Goal: Information Seeking & Learning: Learn about a topic

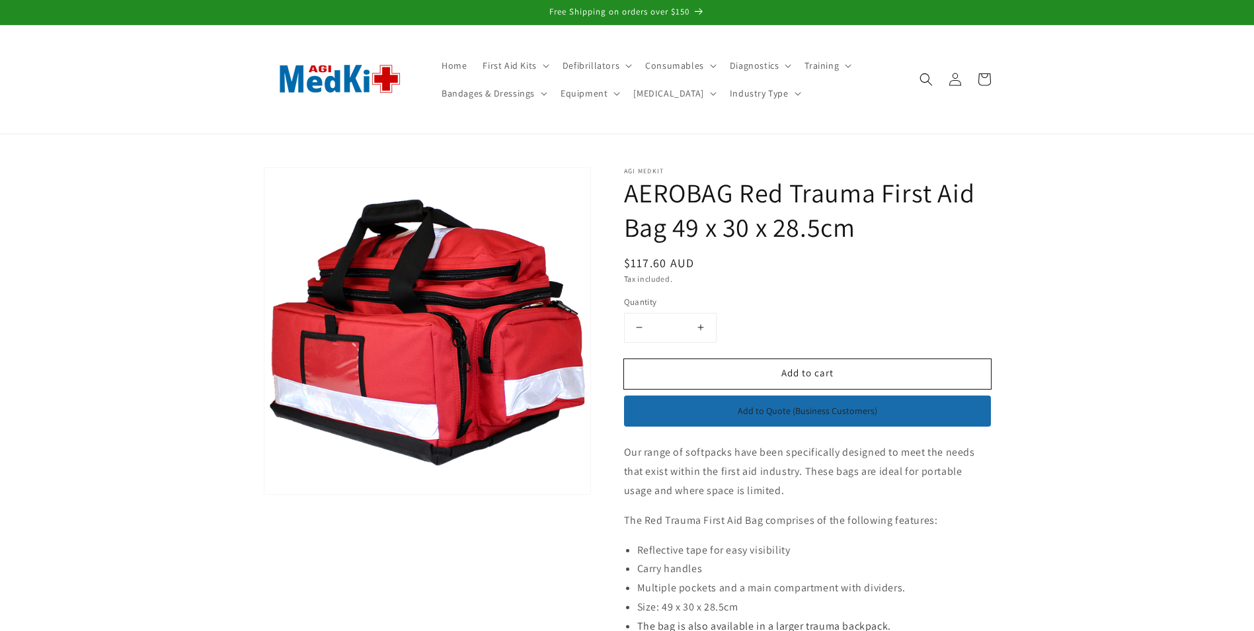
click at [878, 223] on h1 "AEROBAG Red Trauma First Aid Bag 49 x 30 x 28.5cm" at bounding box center [807, 209] width 367 height 69
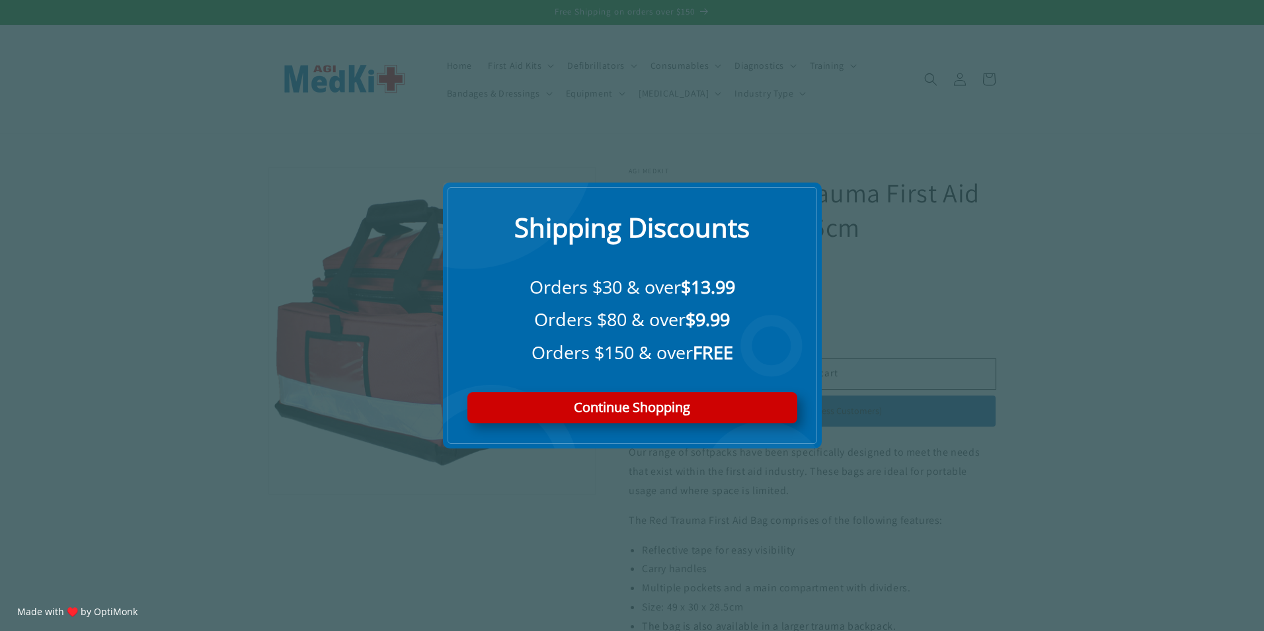
click at [972, 244] on div "X Shipping Discounts Orders $30 & over $13.99 Orders $80 & over $9.99 Orders $1…" at bounding box center [632, 315] width 1264 height 631
click at [903, 182] on div "X Shipping Discounts Orders $30 & over $13.99 Orders $80 & over $9.99 Orders $1…" at bounding box center [632, 315] width 1264 height 631
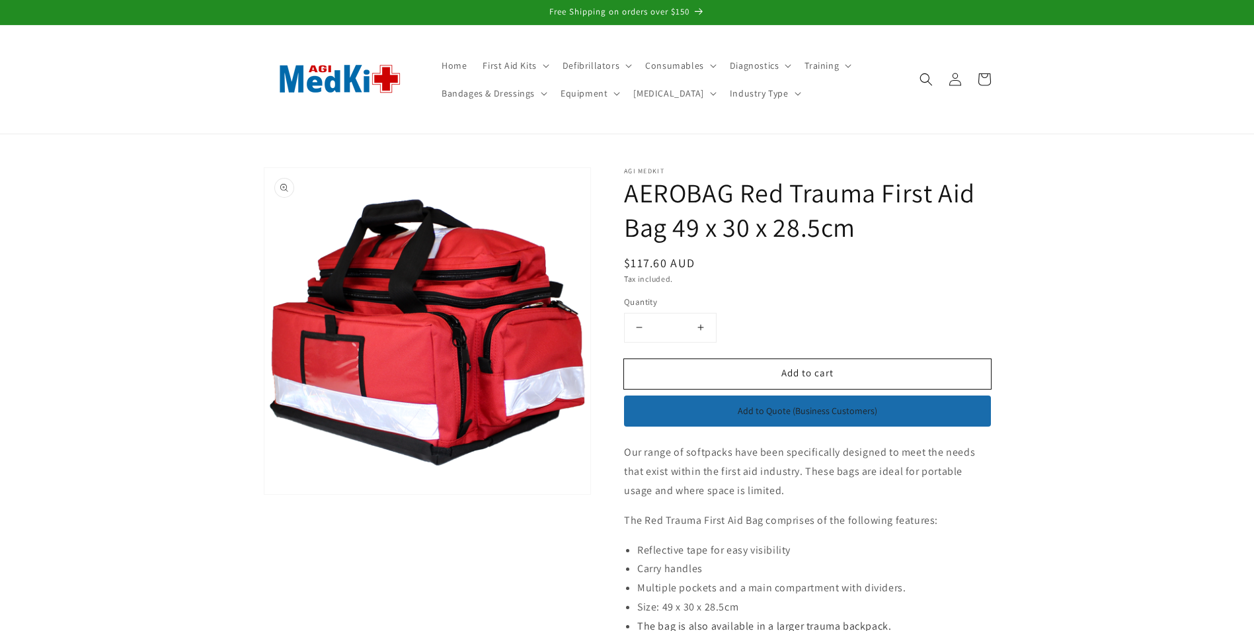
click at [264, 494] on button "Open media 1 in modal" at bounding box center [264, 494] width 0 height 0
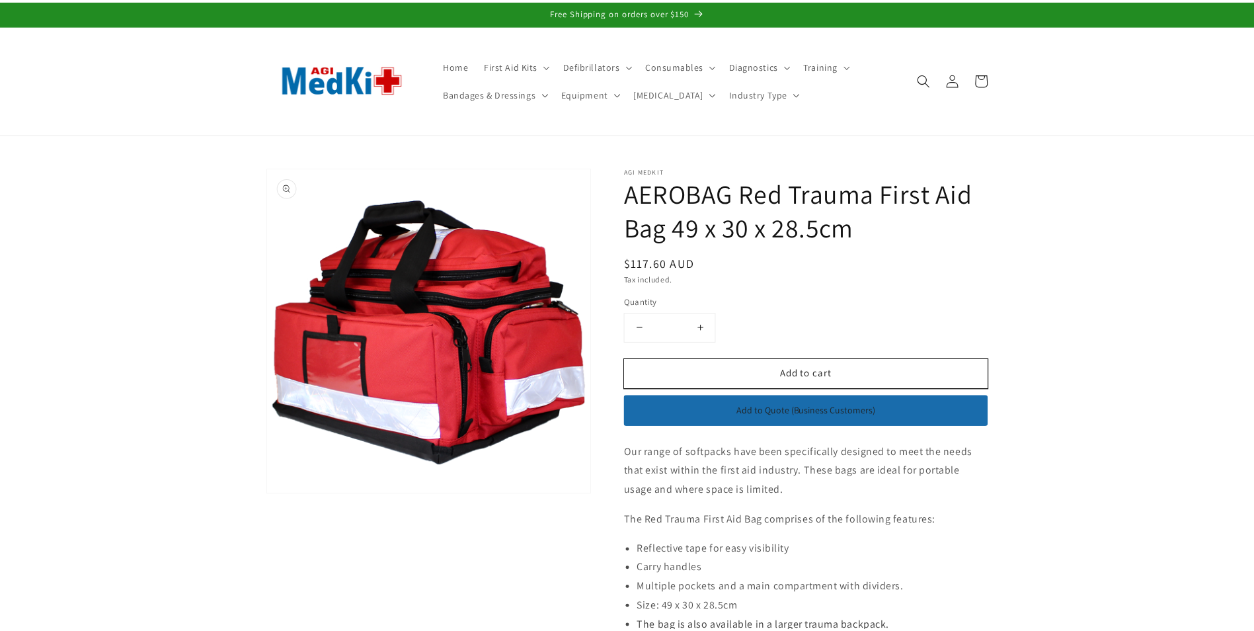
scroll to position [13, 0]
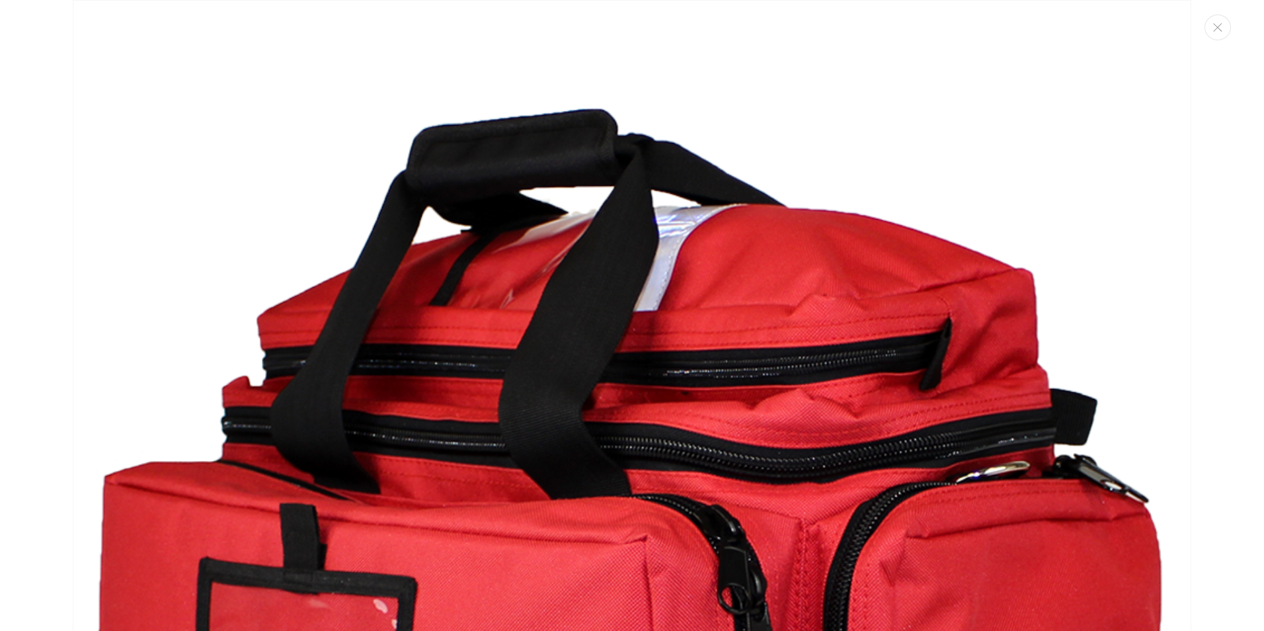
click at [512, 301] on img "Media gallery" at bounding box center [632, 559] width 1118 height 1118
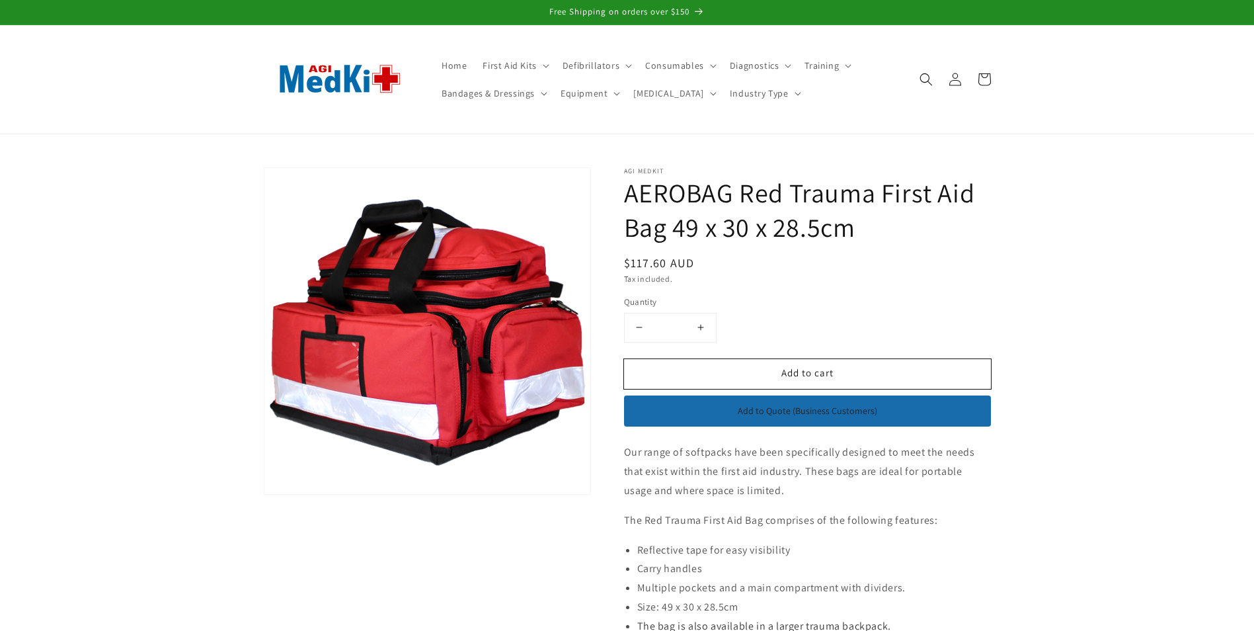
drag, startPoint x: 517, startPoint y: 283, endPoint x: 722, endPoint y: 198, distance: 222.6
click at [726, 197] on h1 "AEROBAG Red Trauma First Aid Bag 49 x 30 x 28.5cm" at bounding box center [807, 209] width 367 height 69
drag, startPoint x: 633, startPoint y: 186, endPoint x: 797, endPoint y: 211, distance: 165.2
click at [797, 211] on h1 "AEROBAG Red Trauma First Aid Bag 49 x 30 x 28.5cm" at bounding box center [807, 209] width 367 height 69
drag, startPoint x: 797, startPoint y: 211, endPoint x: 691, endPoint y: 206, distance: 105.2
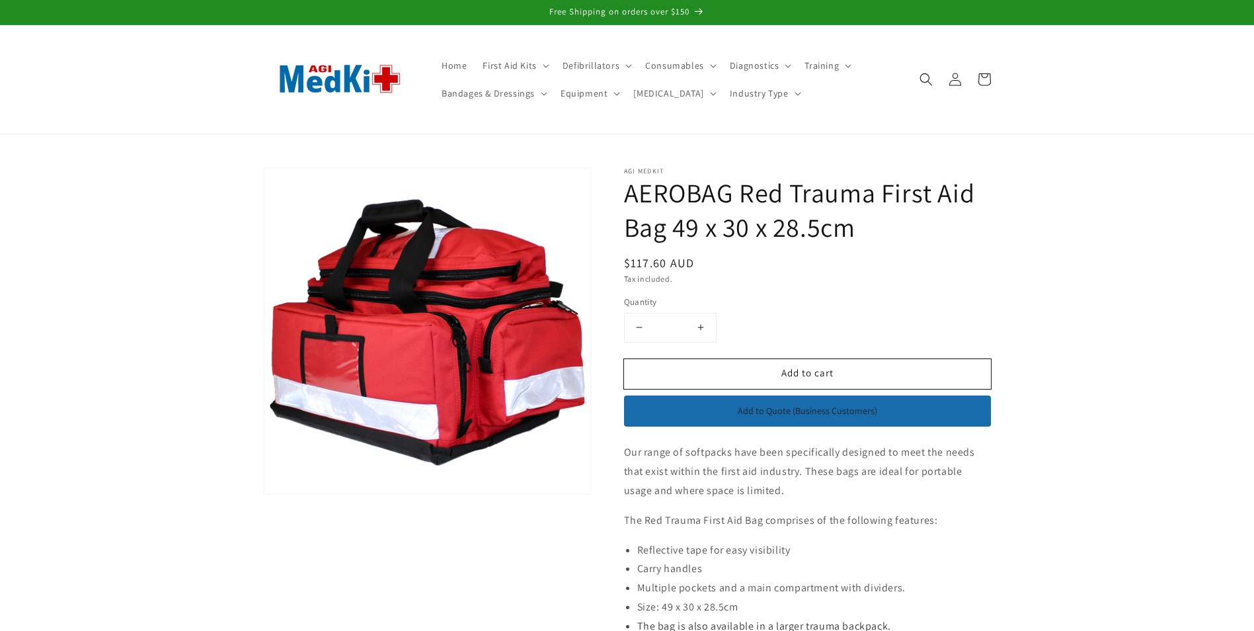
click at [785, 214] on h1 "AEROBAG Red Trauma First Aid Bag 49 x 30 x 28.5cm" at bounding box center [807, 209] width 367 height 69
drag, startPoint x: 653, startPoint y: 198, endPoint x: 617, endPoint y: 196, distance: 35.8
click at [652, 198] on h1 "AEROBAG Red Trauma First Aid Bag 49 x 30 x 28.5cm" at bounding box center [807, 209] width 367 height 69
drag, startPoint x: 618, startPoint y: 186, endPoint x: 909, endPoint y: 228, distance: 293.8
click at [909, 228] on div "AGI MedKit AEROBAG Red Trauma First Aid Bag 49 x 30 x 28.5cm Regular price $117…" at bounding box center [791, 422] width 400 height 511
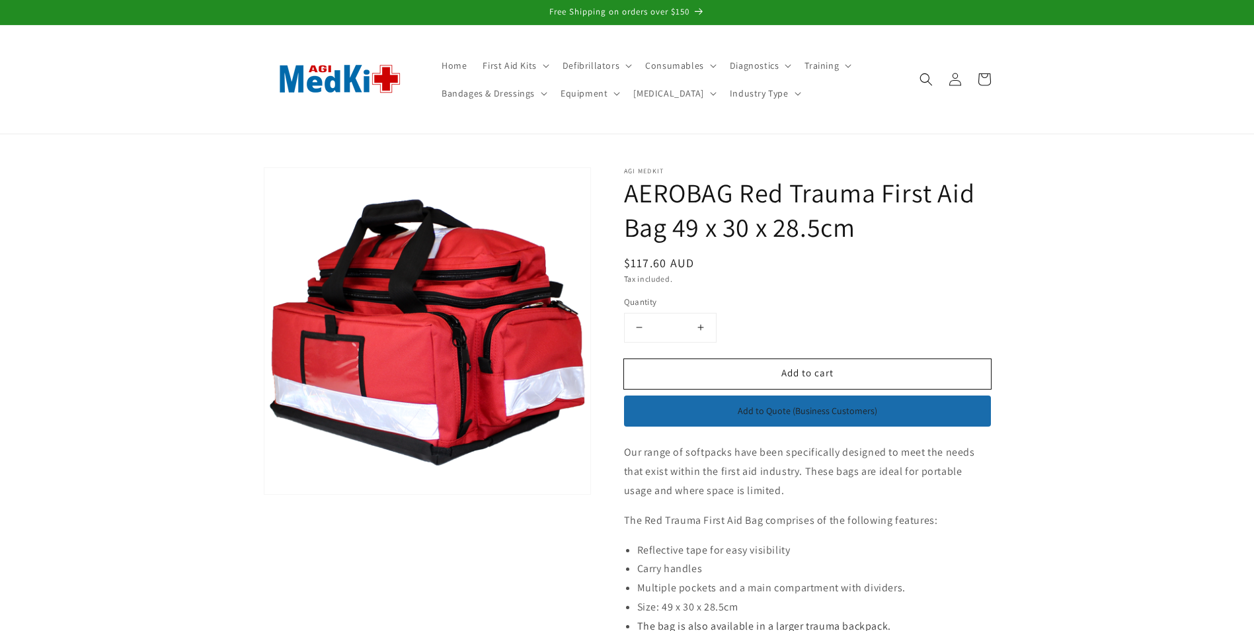
copy h1 "AEROBAG Red Trauma First Aid Bag 49 x 30 x 28.5cm"
